Goal: Communication & Community: Answer question/provide support

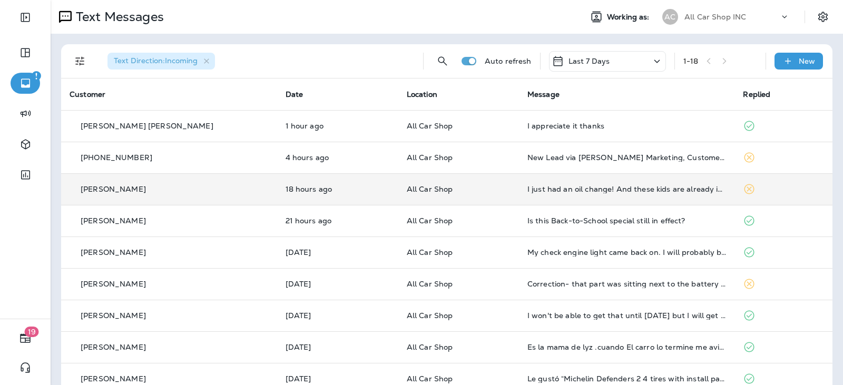
click at [560, 190] on div "I just had an oil change! And these kids are already in school" at bounding box center [626, 189] width 199 height 8
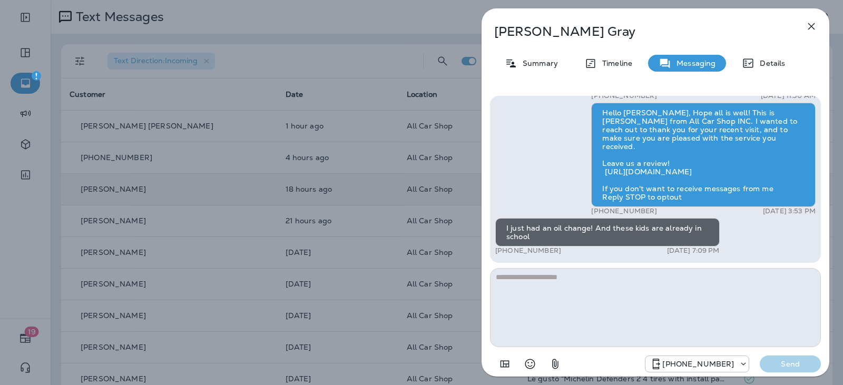
click at [819, 32] on button "button" at bounding box center [810, 26] width 21 height 21
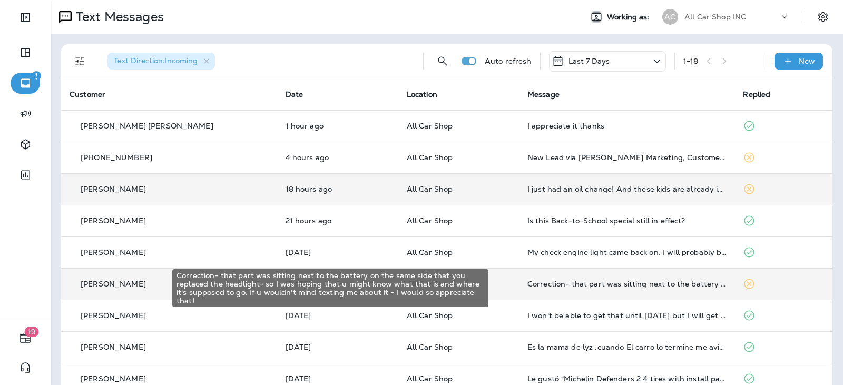
click at [550, 282] on div "Correction- that part was sitting next to the battery on the same side that you…" at bounding box center [626, 284] width 199 height 8
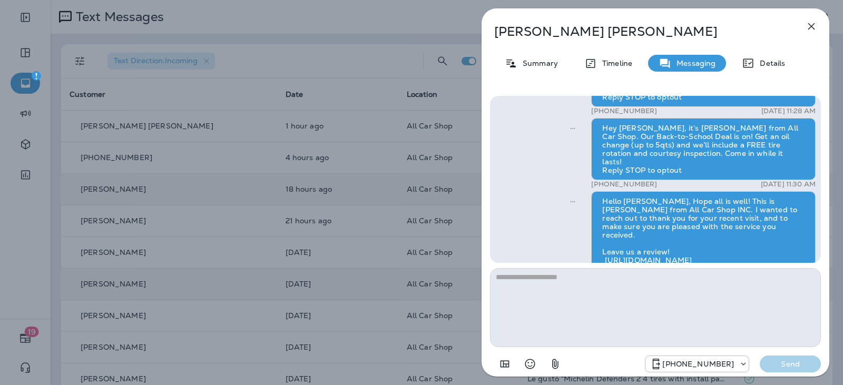
scroll to position [-211, 0]
click at [515, 314] on img at bounding box center [510, 318] width 8 height 8
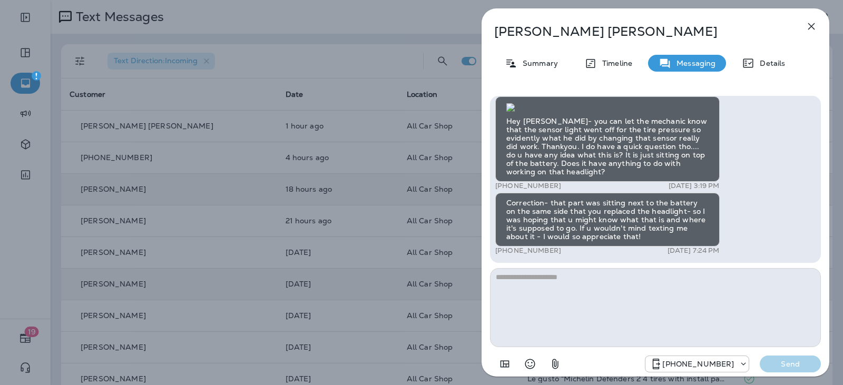
scroll to position [1, 0]
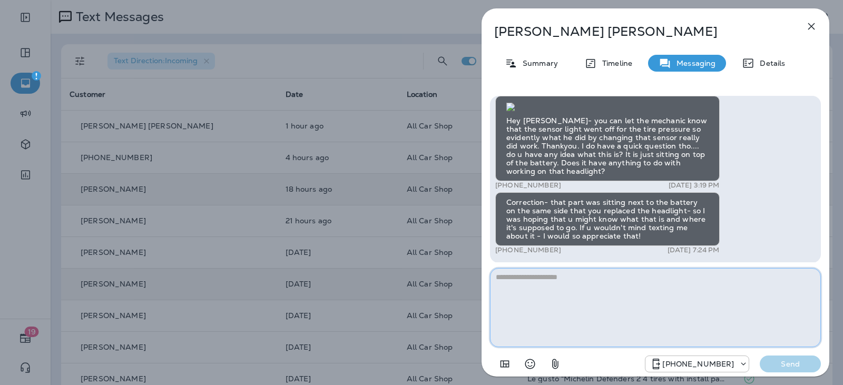
click at [569, 284] on textarea at bounding box center [655, 307] width 331 height 79
click at [567, 277] on textarea "**********" at bounding box center [655, 307] width 331 height 79
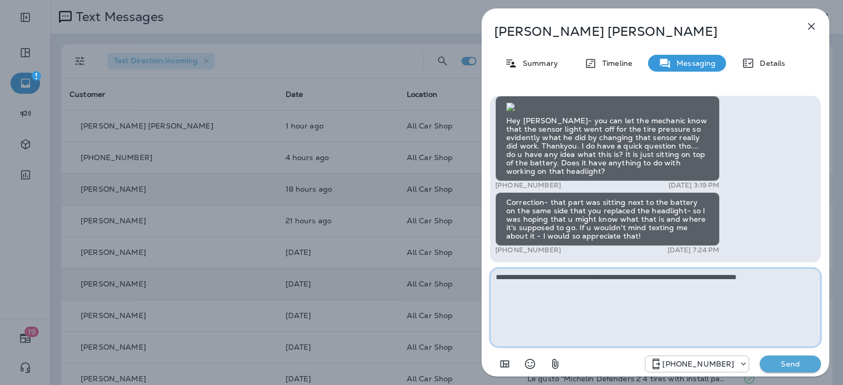
type textarea "**********"
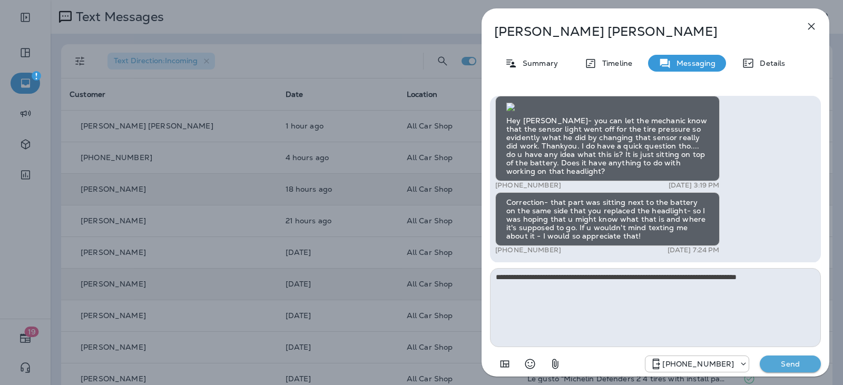
click at [789, 367] on p "Send" at bounding box center [790, 363] width 44 height 9
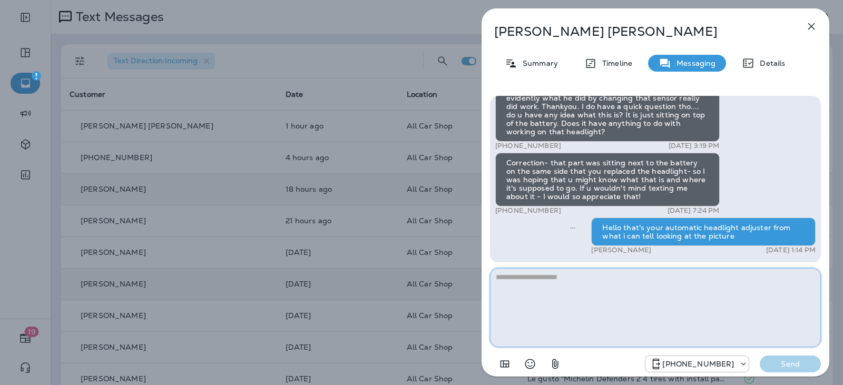
click at [597, 272] on textarea at bounding box center [655, 307] width 331 height 79
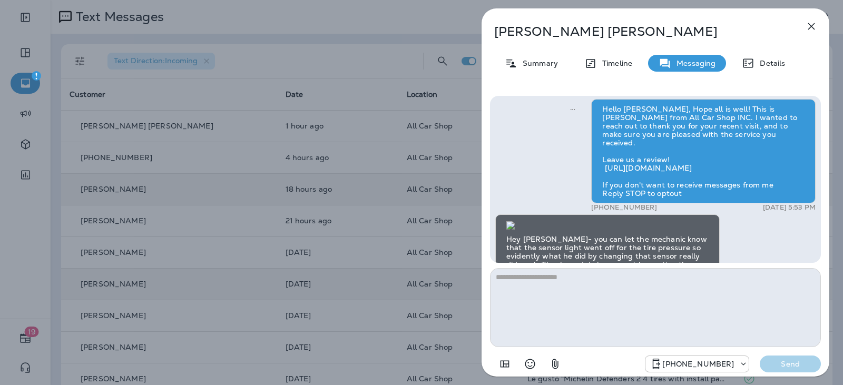
click at [803, 32] on button "button" at bounding box center [810, 26] width 21 height 21
